Goal: Information Seeking & Learning: Learn about a topic

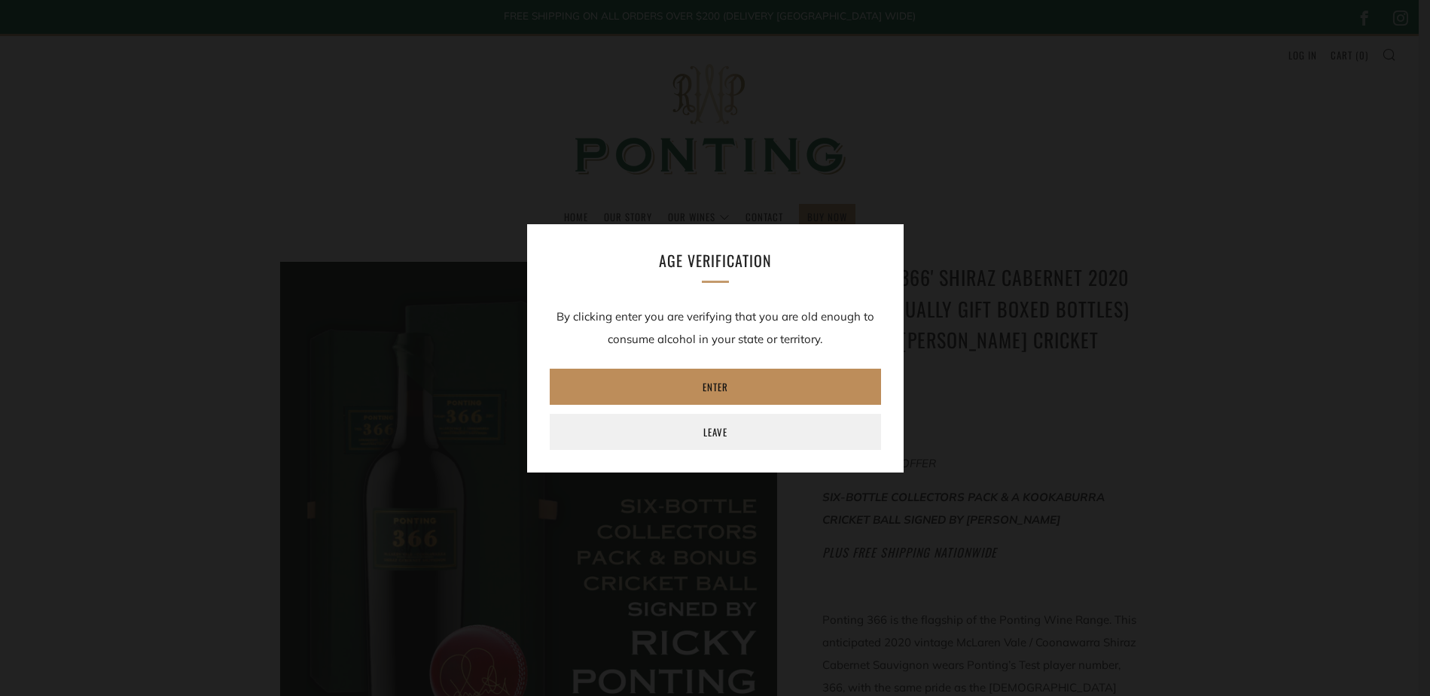
click at [764, 388] on link "Enter" at bounding box center [715, 387] width 331 height 36
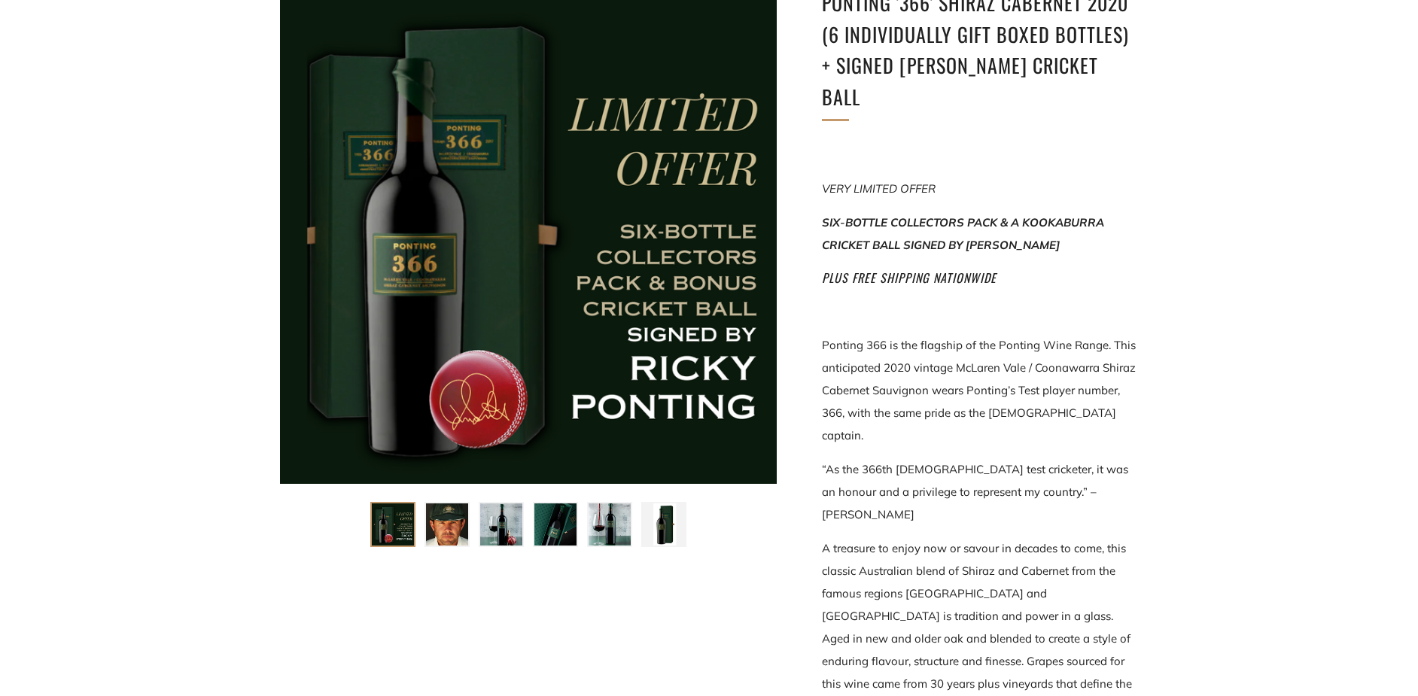
scroll to position [301, 0]
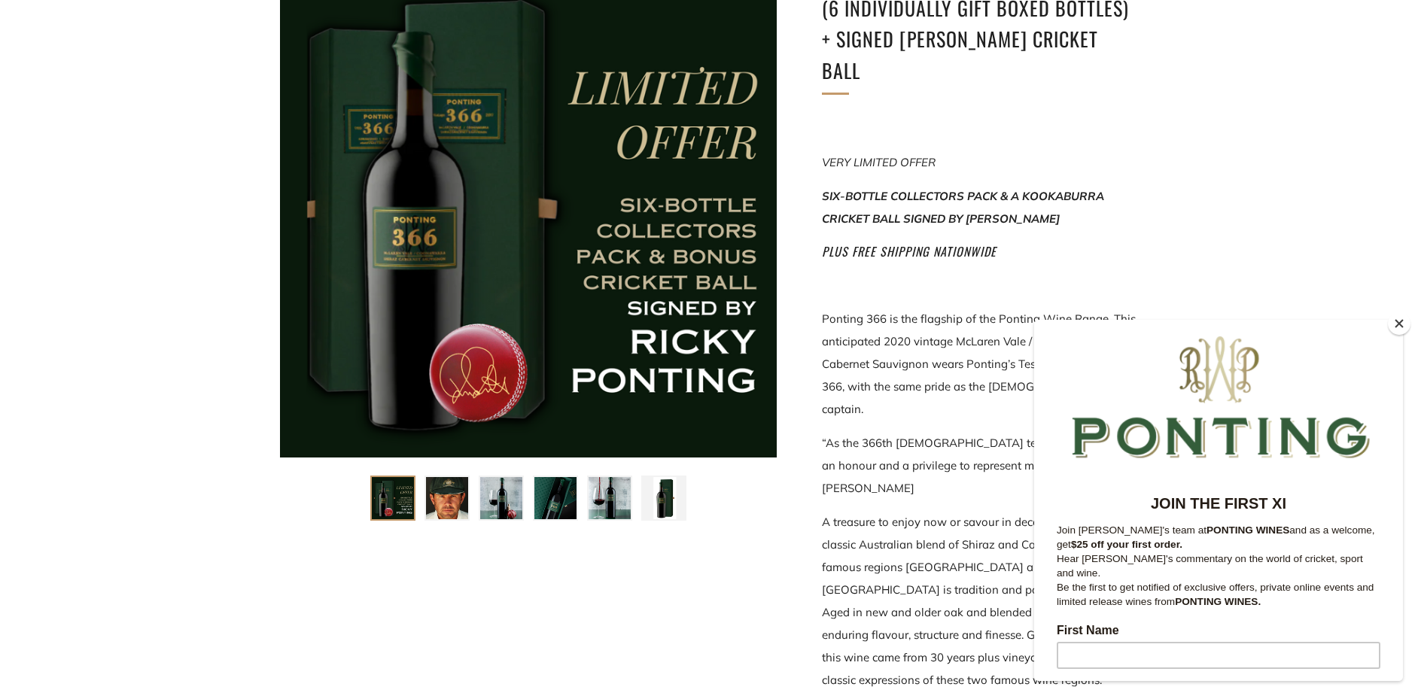
click at [396, 510] on img at bounding box center [393, 498] width 42 height 42
click at [499, 514] on img at bounding box center [501, 498] width 42 height 42
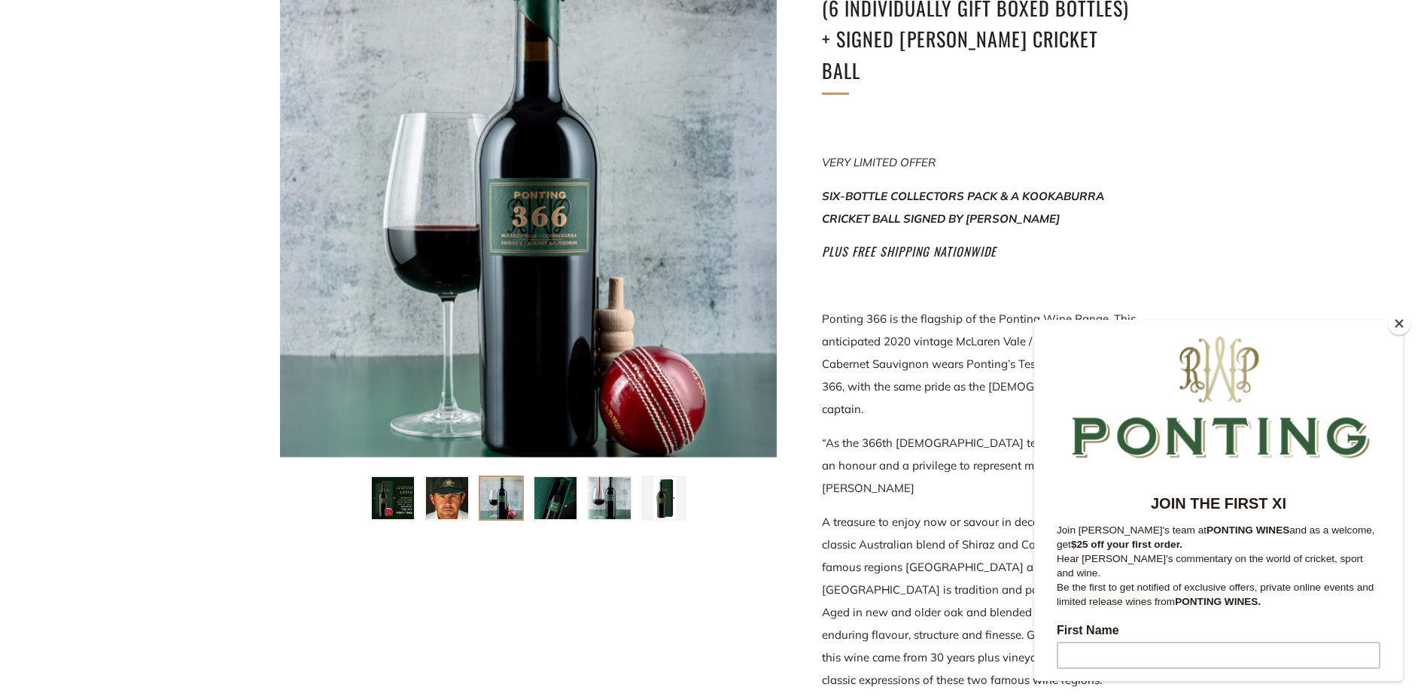
click at [400, 504] on img at bounding box center [393, 498] width 42 height 42
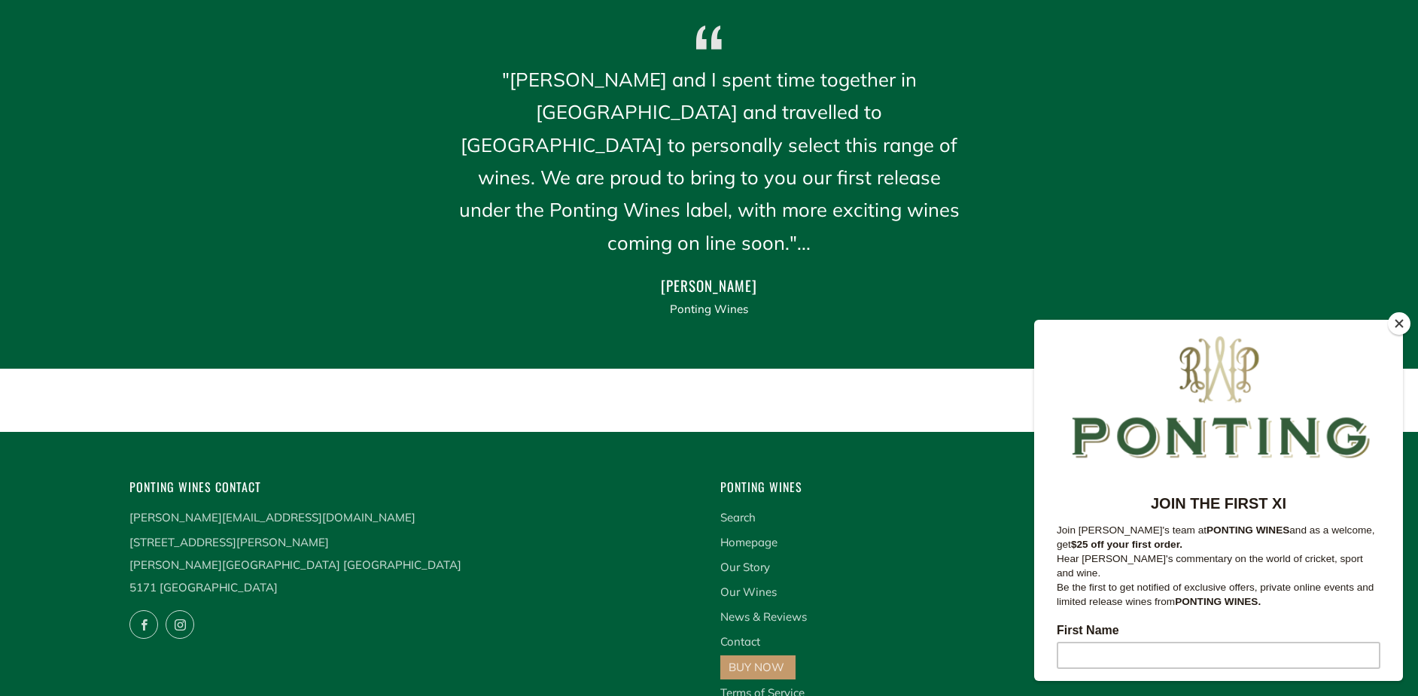
scroll to position [2321, 0]
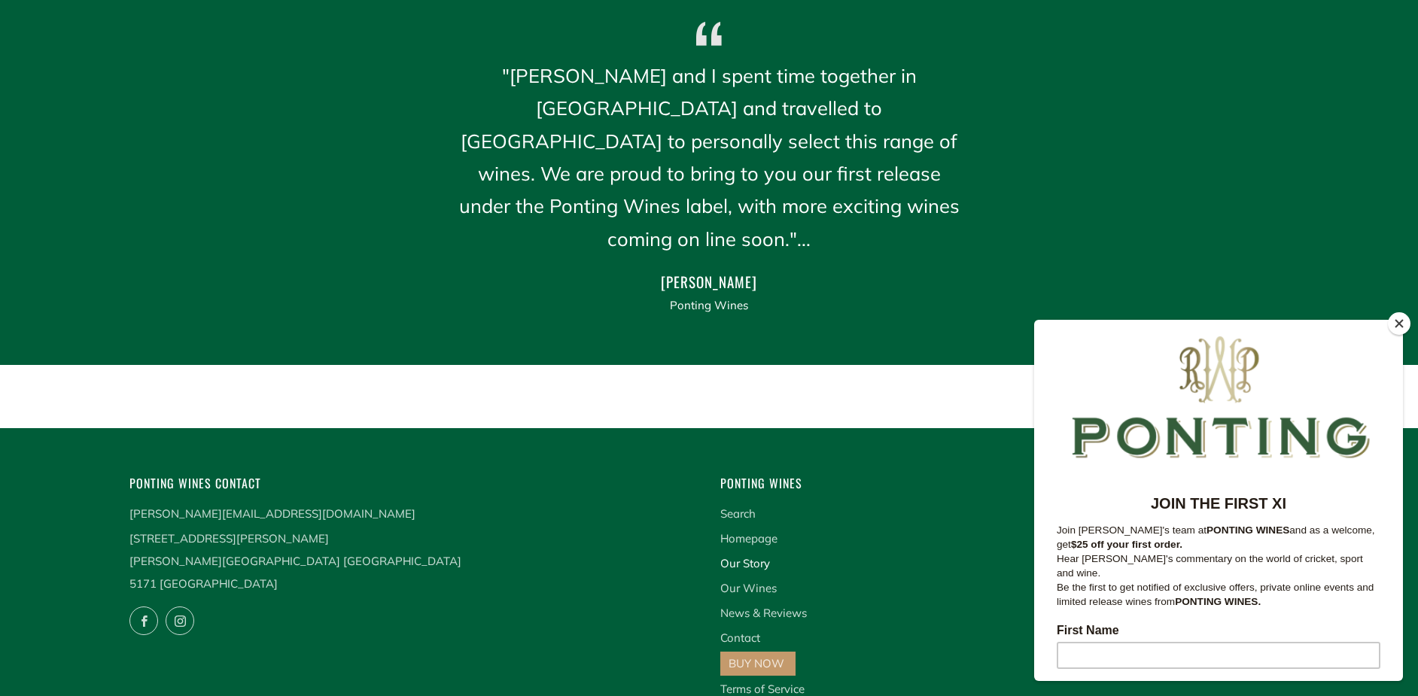
click at [763, 556] on link "Our Story" at bounding box center [745, 563] width 50 height 14
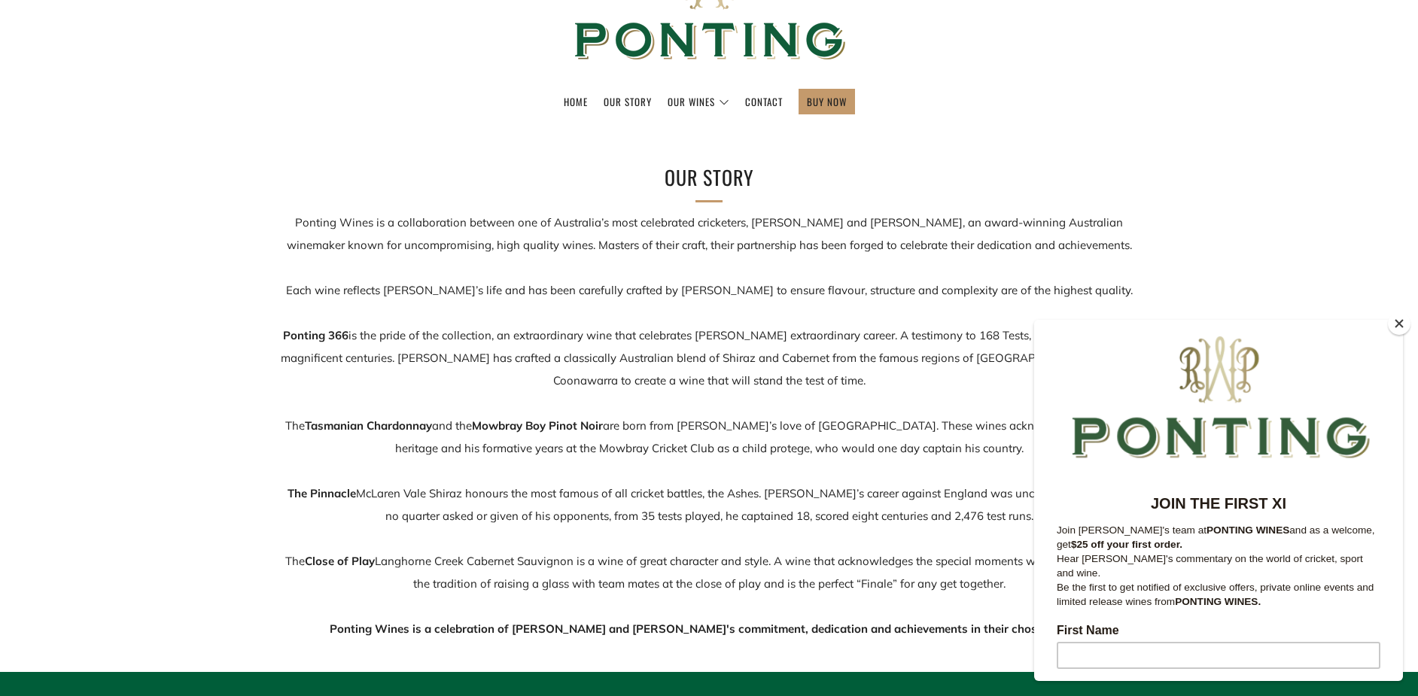
scroll to position [151, 0]
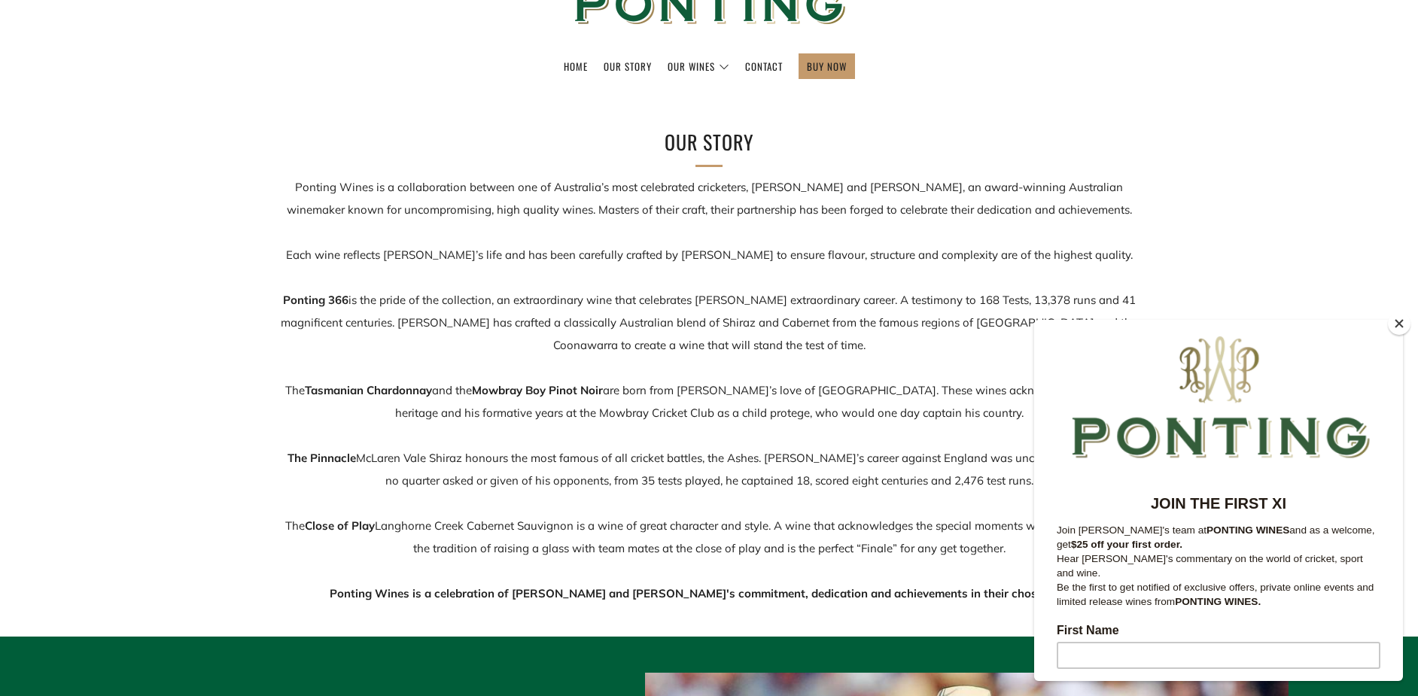
click at [1385, 320] on div at bounding box center [1218, 395] width 369 height 151
click at [1402, 322] on button "Close" at bounding box center [1399, 323] width 23 height 23
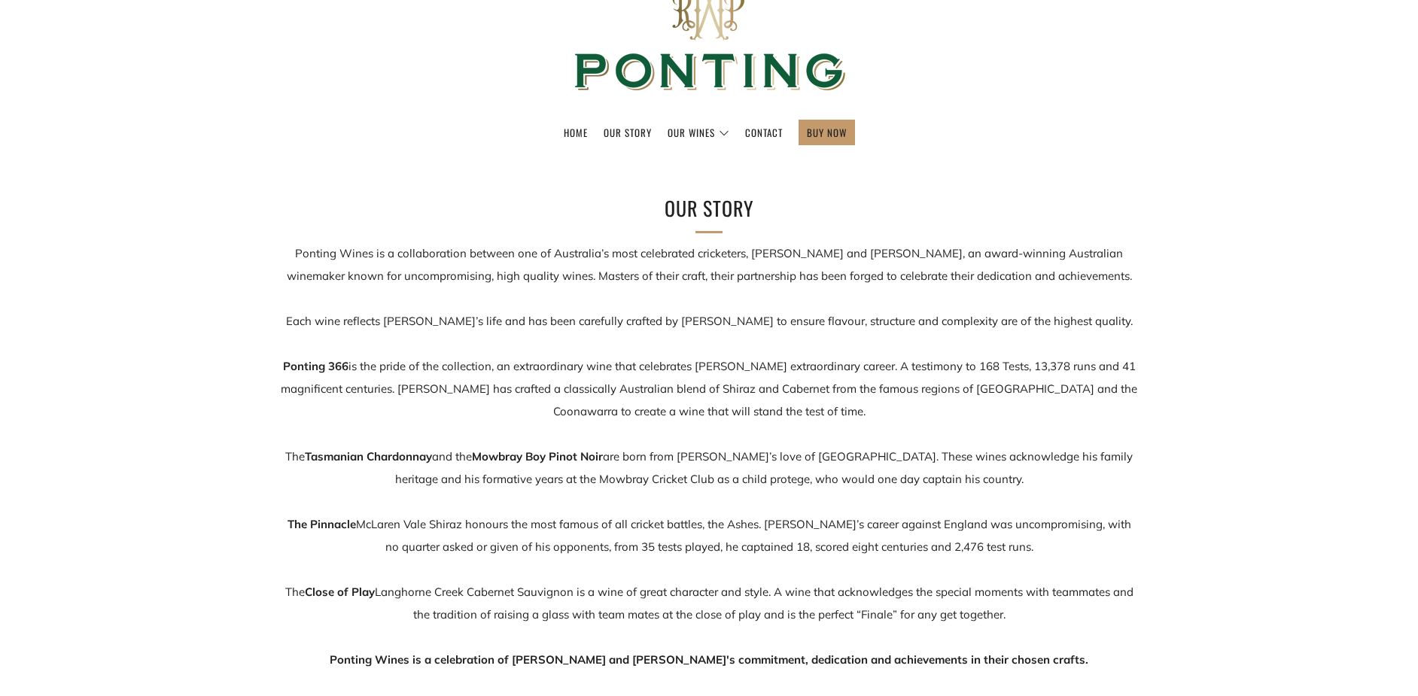
scroll to position [0, 0]
